Goal: Entertainment & Leisure: Consume media (video, audio)

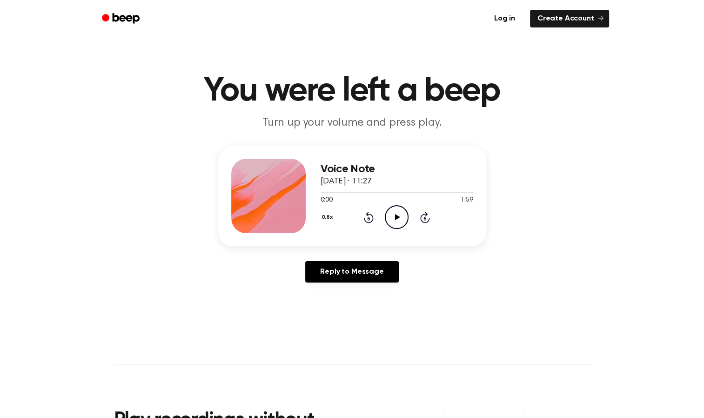
click at [393, 211] on icon "Play Audio" at bounding box center [397, 217] width 24 height 24
click at [365, 217] on icon "Rewind 5 seconds" at bounding box center [368, 217] width 10 height 12
click at [363, 214] on icon "Rewind 5 seconds" at bounding box center [368, 217] width 10 height 12
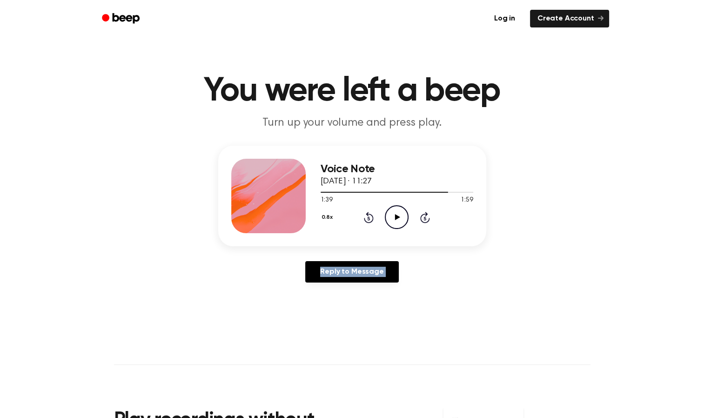
click at [363, 214] on icon "Rewind 5 seconds" at bounding box center [368, 217] width 10 height 12
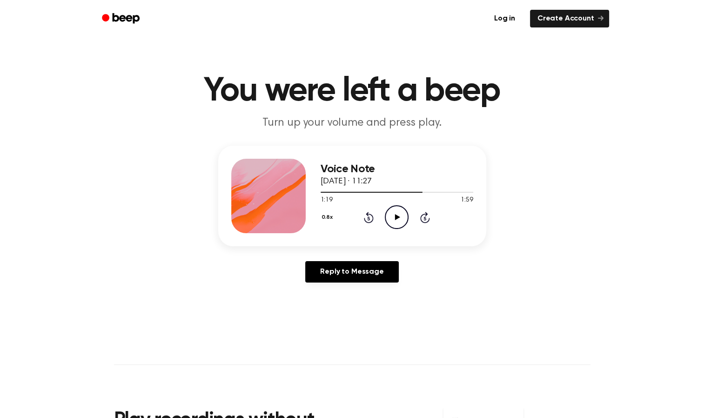
click at [363, 214] on icon "Rewind 5 seconds" at bounding box center [368, 217] width 10 height 12
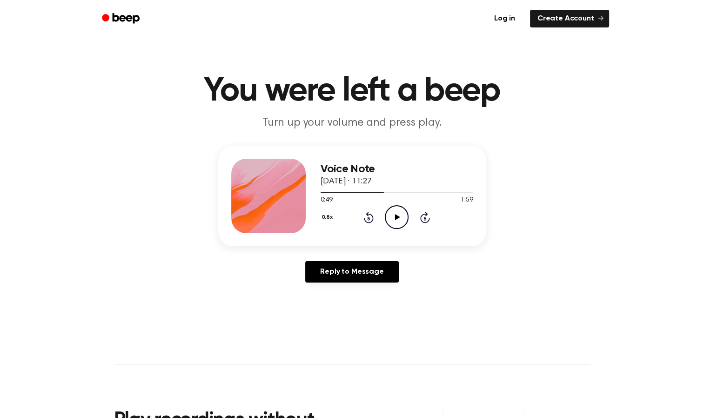
click at [363, 214] on icon "Rewind 5 seconds" at bounding box center [368, 217] width 10 height 12
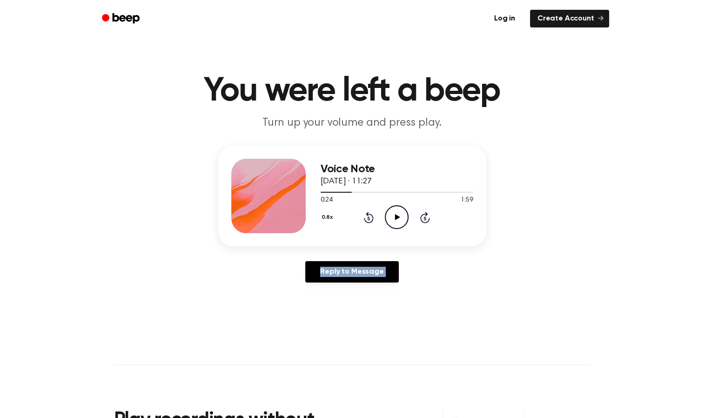
click at [363, 214] on icon "Rewind 5 seconds" at bounding box center [368, 217] width 10 height 12
click at [363, 213] on icon "Rewind 5 seconds" at bounding box center [368, 217] width 10 height 12
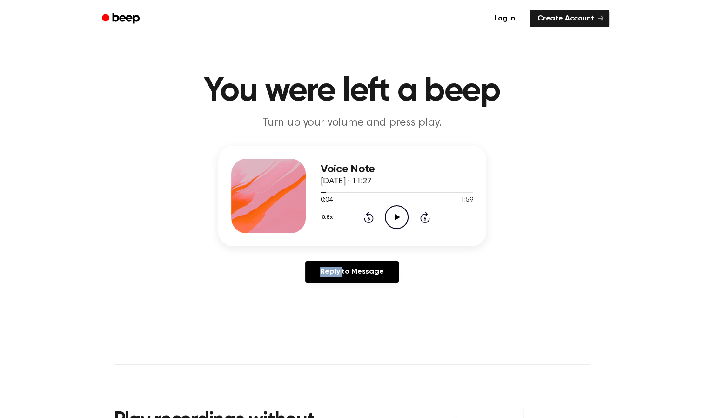
click at [363, 213] on icon "Rewind 5 seconds" at bounding box center [368, 217] width 10 height 12
drag, startPoint x: 363, startPoint y: 213, endPoint x: 398, endPoint y: 217, distance: 35.1
click at [398, 217] on icon at bounding box center [397, 217] width 5 height 6
click at [396, 220] on icon "Pause Audio" at bounding box center [397, 217] width 24 height 24
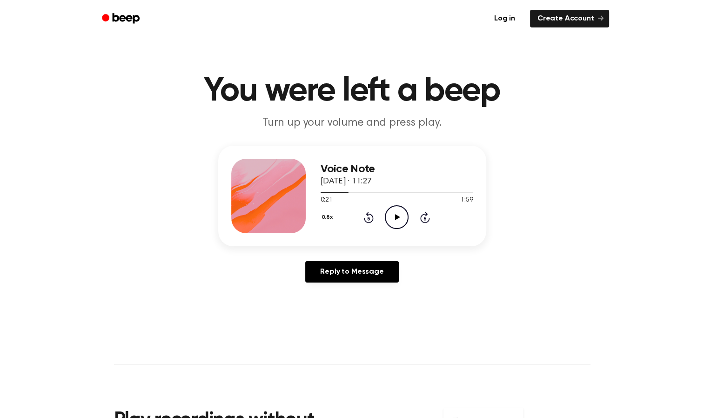
click at [401, 213] on icon "Play Audio" at bounding box center [397, 217] width 24 height 24
click at [401, 224] on icon "Pause Audio" at bounding box center [397, 217] width 24 height 24
click at [401, 224] on icon "Play Audio" at bounding box center [397, 217] width 24 height 24
click at [401, 224] on icon "Pause Audio" at bounding box center [397, 217] width 24 height 24
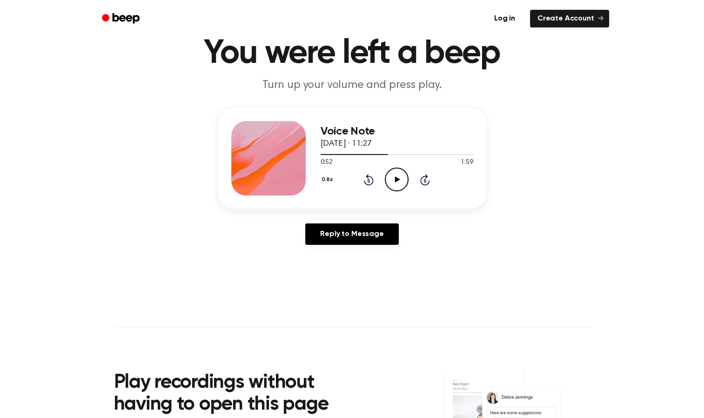
scroll to position [39, 0]
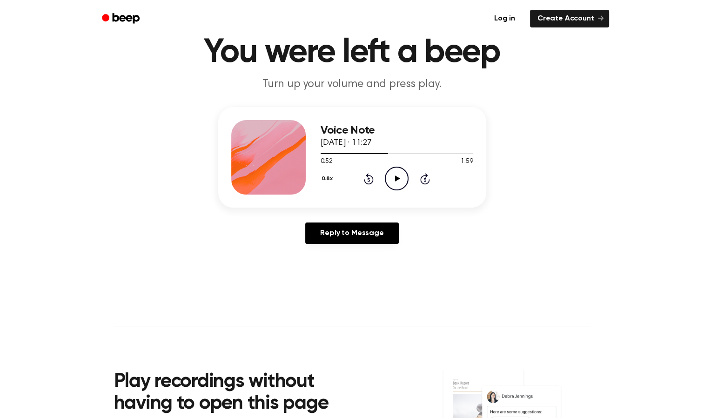
click at [397, 184] on icon "Play Audio" at bounding box center [397, 179] width 24 height 24
click at [397, 184] on icon "Pause Audio" at bounding box center [397, 179] width 24 height 24
click at [397, 184] on icon "Play Audio" at bounding box center [397, 179] width 24 height 24
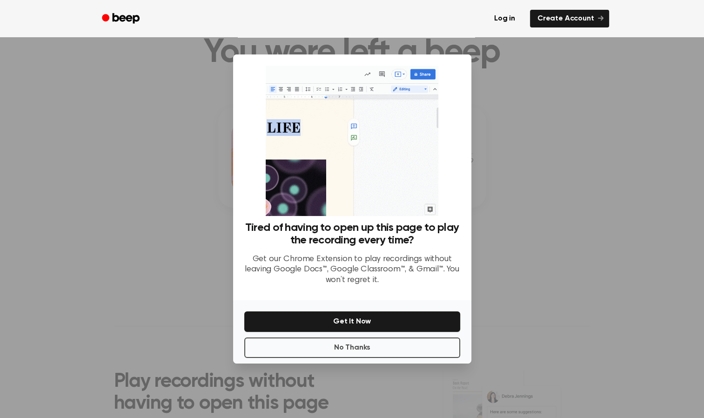
click at [527, 137] on div at bounding box center [352, 209] width 704 height 418
click at [373, 346] on button "No Thanks" at bounding box center [352, 347] width 216 height 20
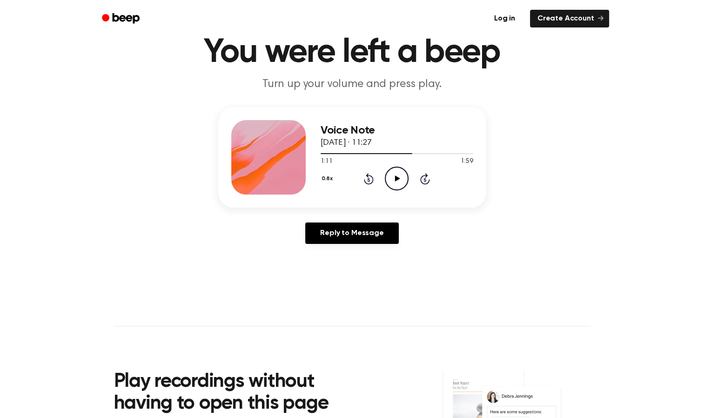
click at [399, 177] on icon "Play Audio" at bounding box center [397, 179] width 24 height 24
click at [399, 177] on icon "Pause Audio" at bounding box center [397, 179] width 24 height 24
click at [402, 171] on icon "Play Audio" at bounding box center [397, 179] width 24 height 24
